Goal: Information Seeking & Learning: Learn about a topic

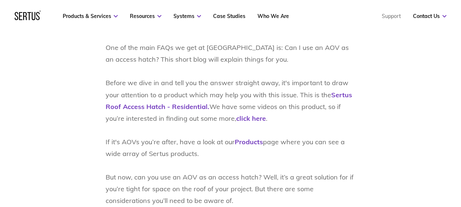
scroll to position [439, 0]
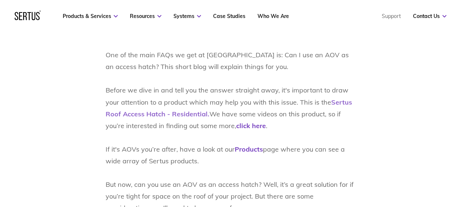
click at [174, 116] on link "Sertus Roof Access Hatch - Residential." at bounding box center [229, 108] width 247 height 20
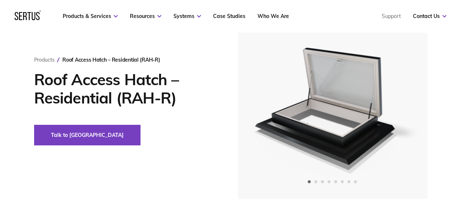
scroll to position [83, 0]
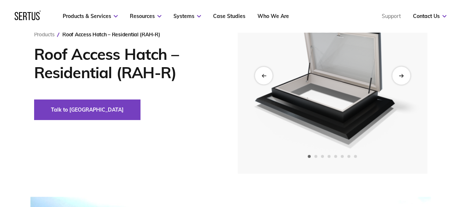
click at [406, 76] on div "Next slide" at bounding box center [401, 75] width 18 height 18
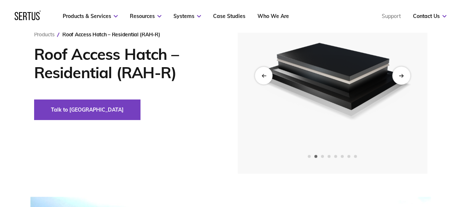
click at [406, 76] on div "Next slide" at bounding box center [401, 75] width 18 height 18
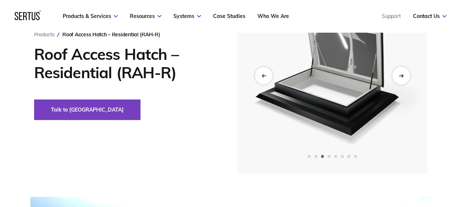
click at [406, 76] on div "Next slide" at bounding box center [401, 75] width 18 height 18
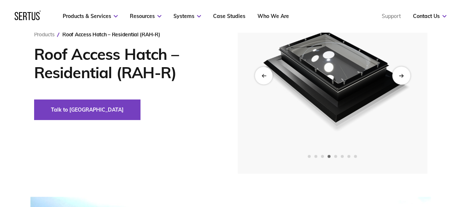
click at [406, 76] on div "Next slide" at bounding box center [401, 75] width 18 height 18
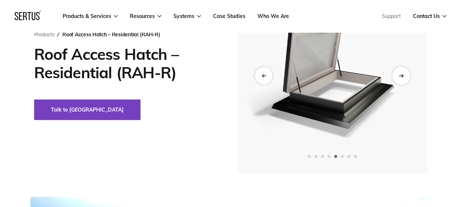
click at [406, 76] on div "Next slide" at bounding box center [401, 75] width 18 height 18
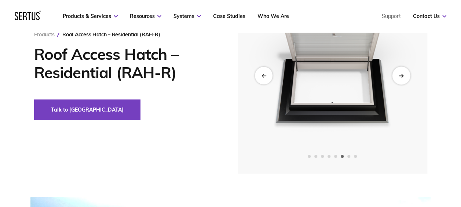
click at [406, 76] on div "Next slide" at bounding box center [401, 75] width 18 height 18
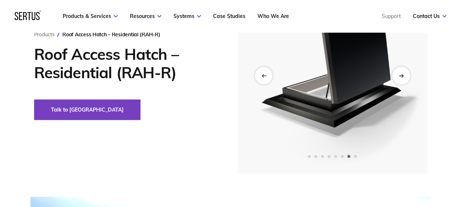
click at [406, 76] on div "Next slide" at bounding box center [401, 75] width 18 height 18
